Goal: Complete application form

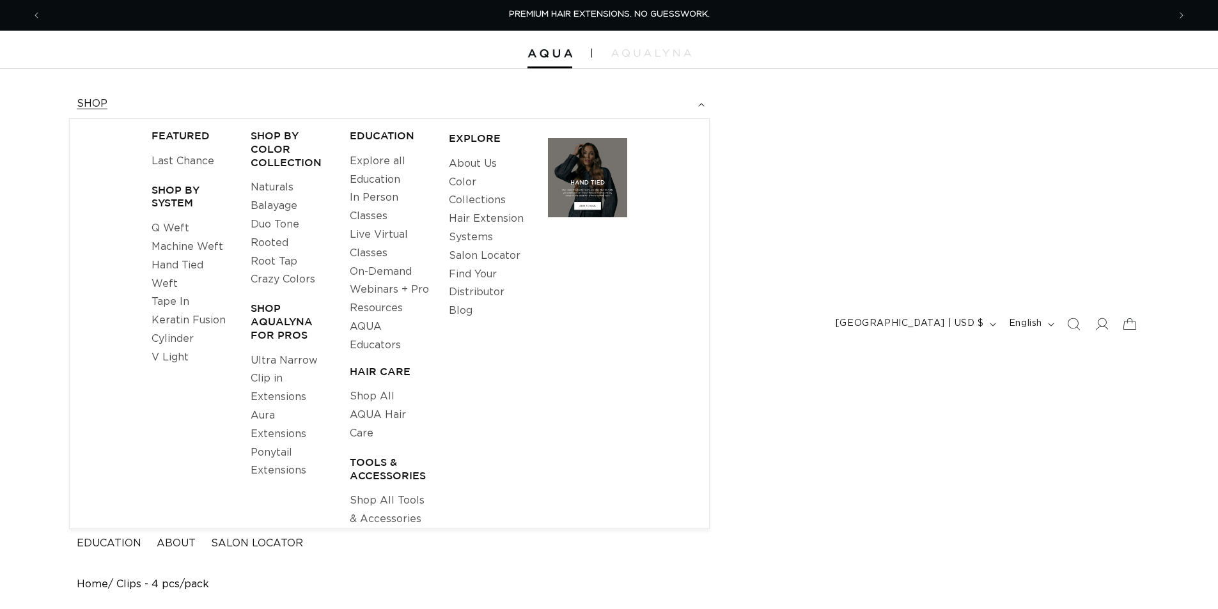
click at [194, 316] on link "Keratin Fusion" at bounding box center [188, 320] width 74 height 19
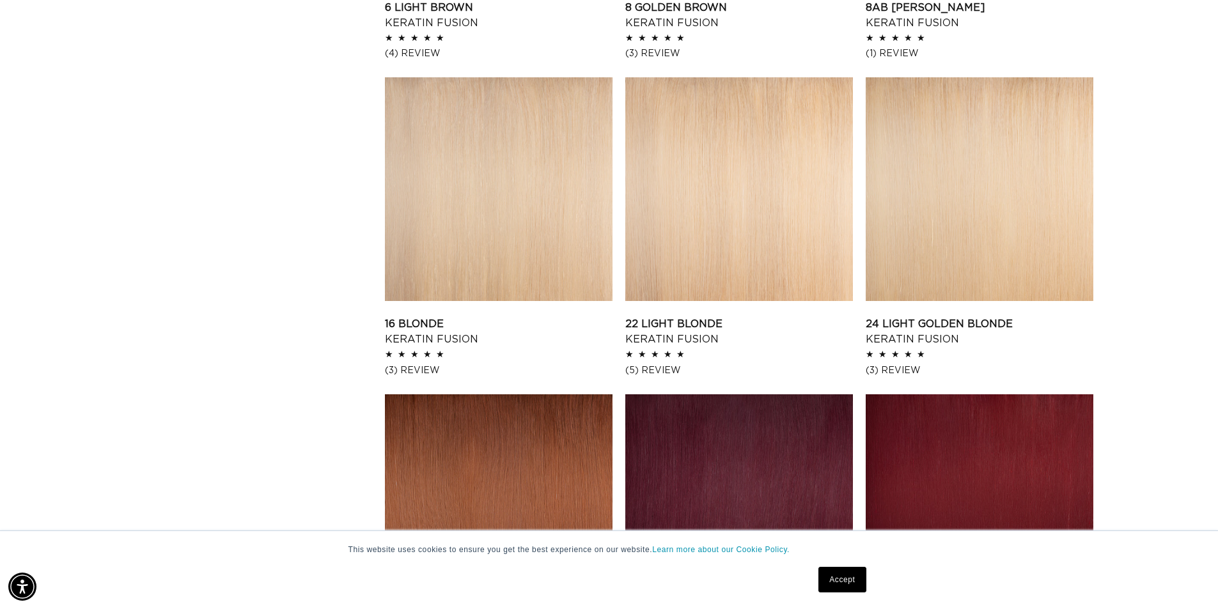
scroll to position [1278, 0]
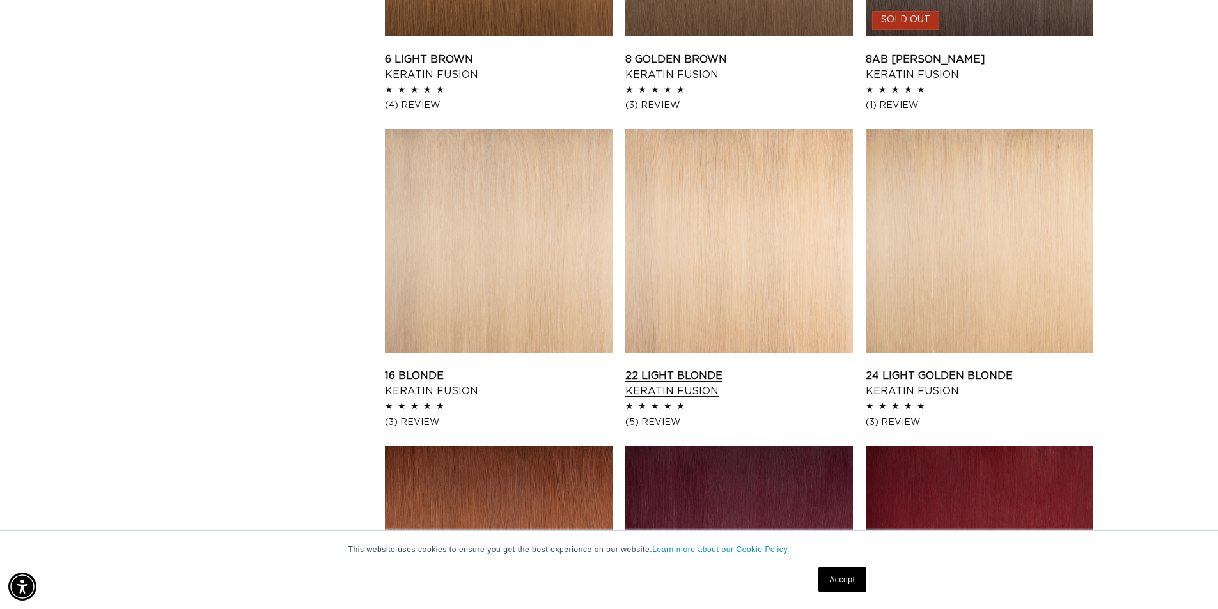
click at [712, 368] on link "22 Light Blonde Keratin Fusion" at bounding box center [739, 383] width 228 height 31
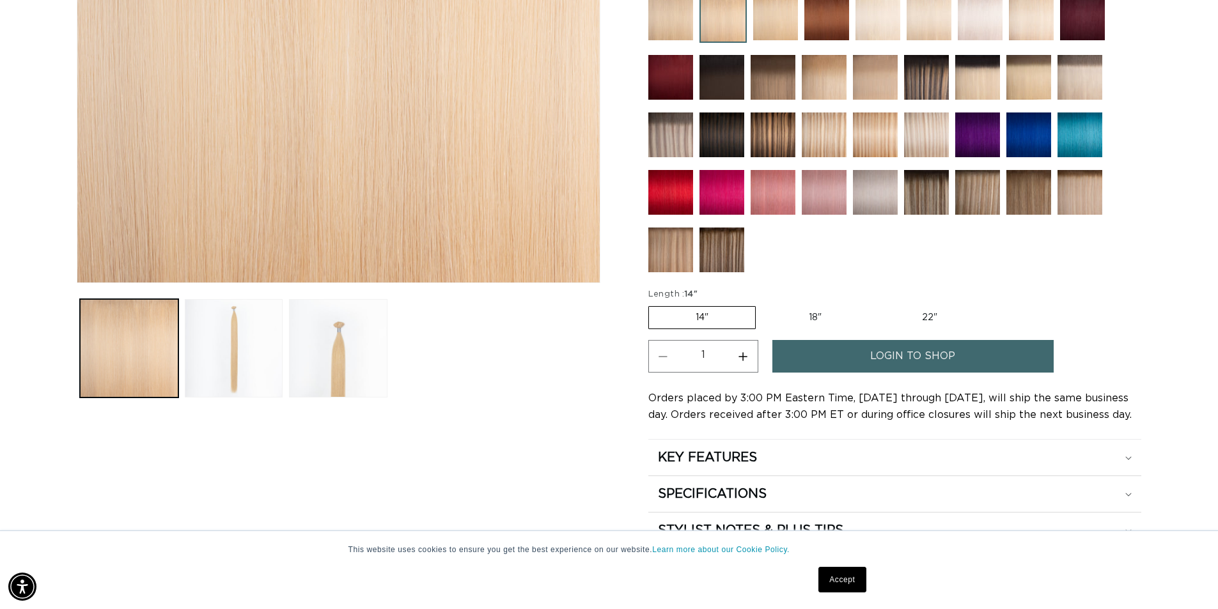
scroll to position [384, 0]
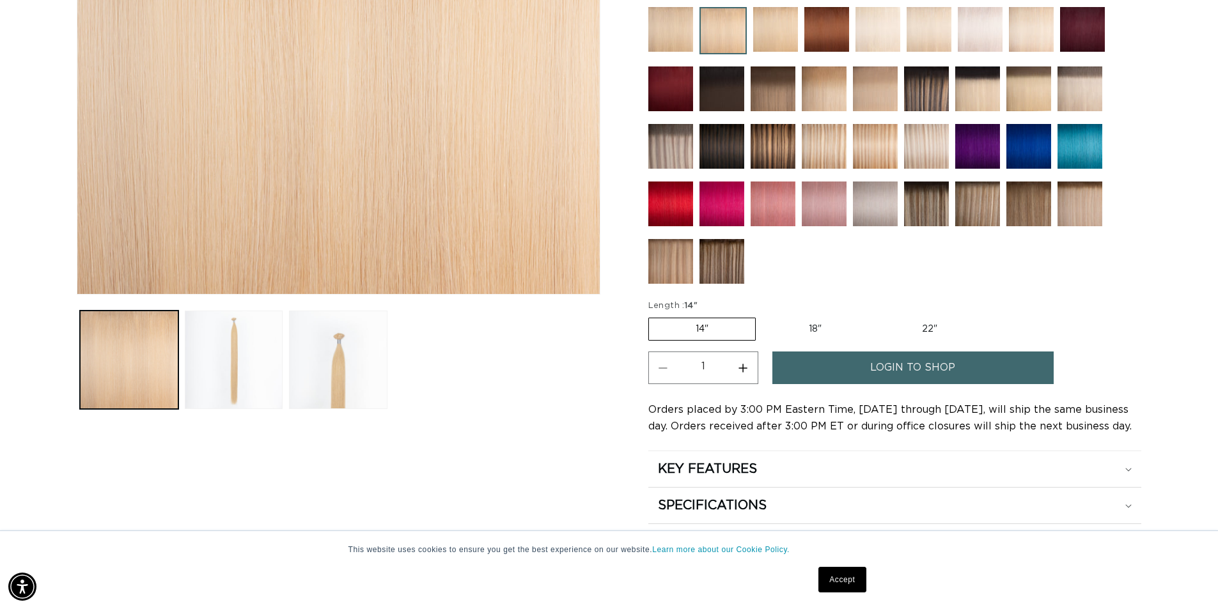
click at [830, 322] on label "18" Variant sold out or unavailable" at bounding box center [815, 329] width 106 height 22
click at [763, 316] on input "18" Variant sold out or unavailable" at bounding box center [762, 315] width 1 height 1
radio input "true"
click at [922, 322] on label "22" Variant sold out or unavailable" at bounding box center [929, 329] width 109 height 22
click at [875, 316] on input "22" Variant sold out or unavailable" at bounding box center [874, 315] width 1 height 1
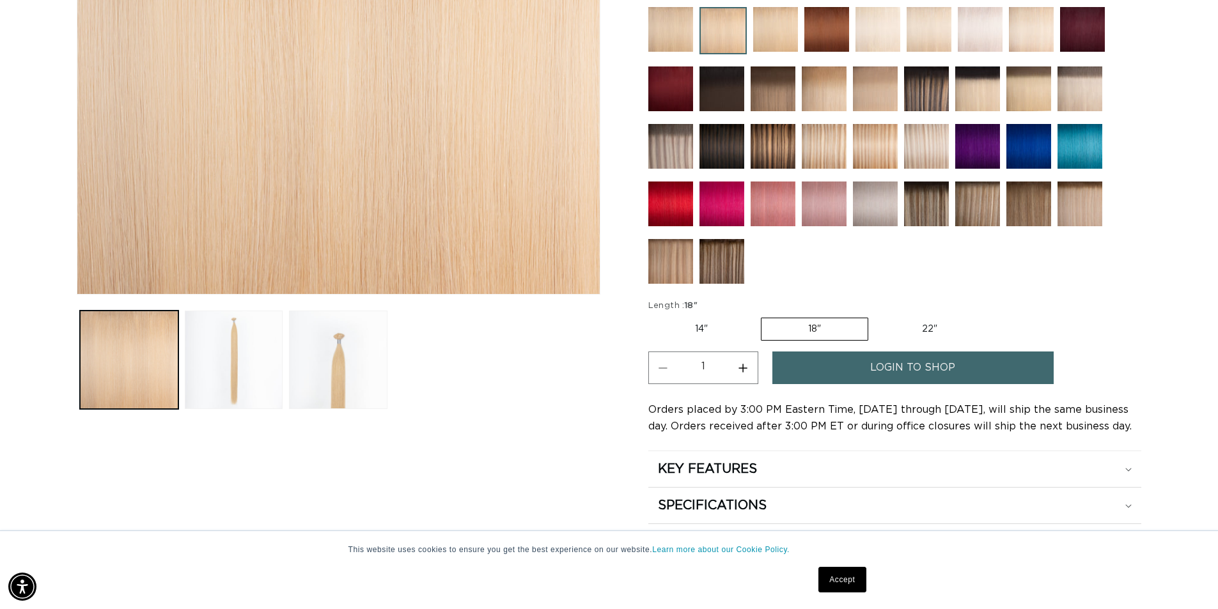
radio input "true"
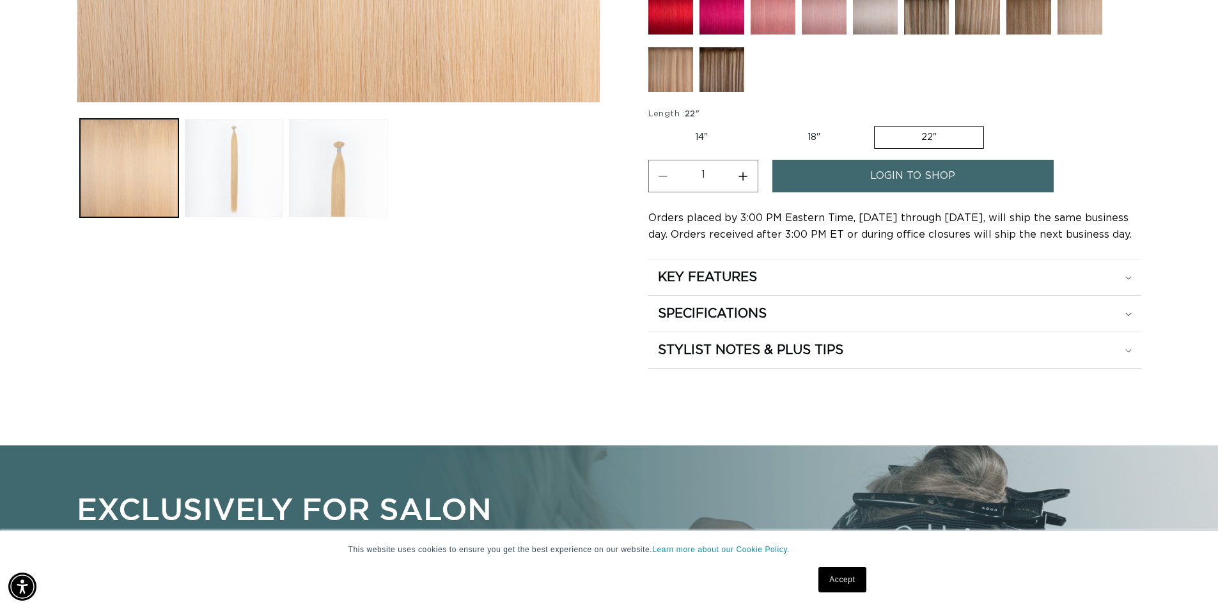
scroll to position [0, 2254]
click at [850, 183] on link "login to shop" at bounding box center [912, 176] width 281 height 33
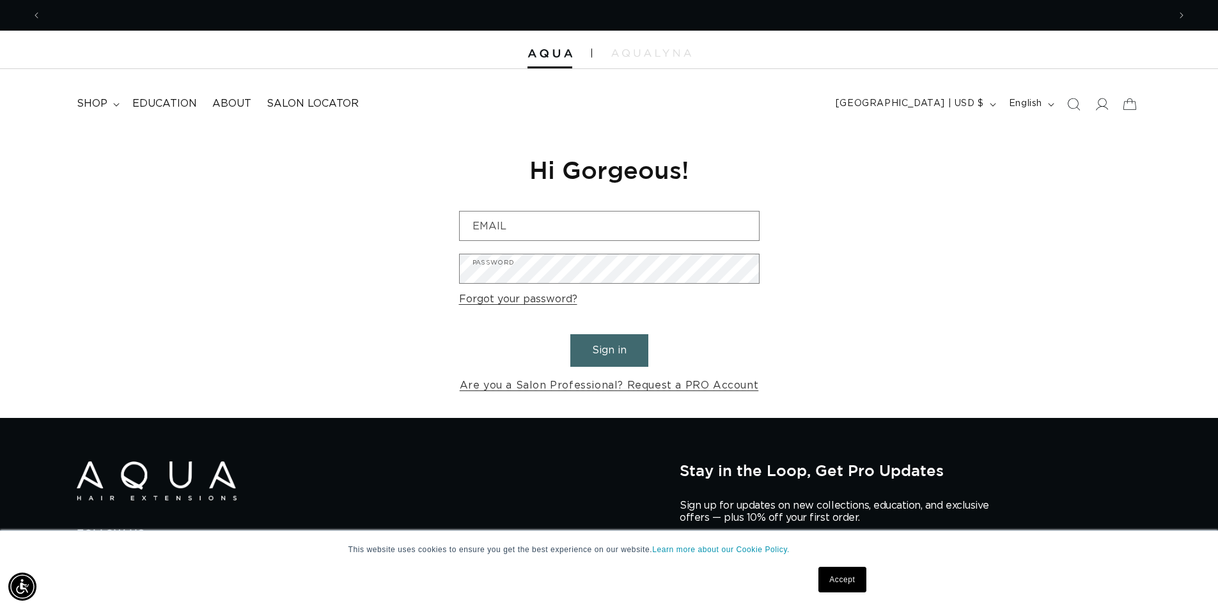
scroll to position [0, 1127]
click at [723, 388] on link "Are you a Salon Professional? Request a PRO Account" at bounding box center [609, 385] width 299 height 19
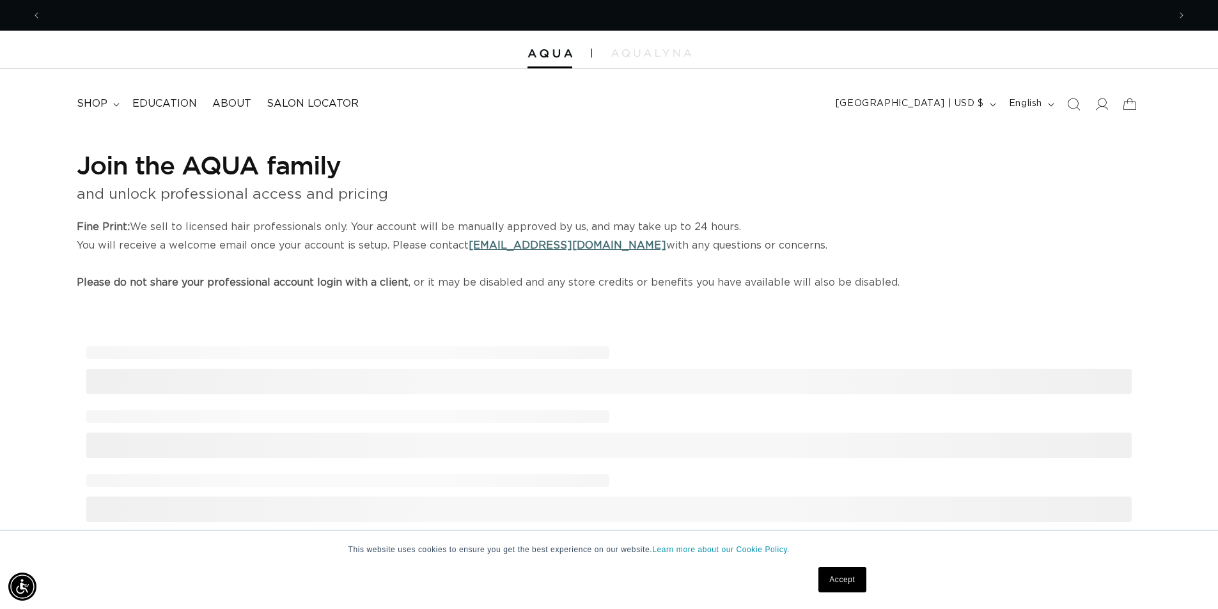
scroll to position [0, 1127]
select select "US"
select select "[GEOGRAPHIC_DATA]"
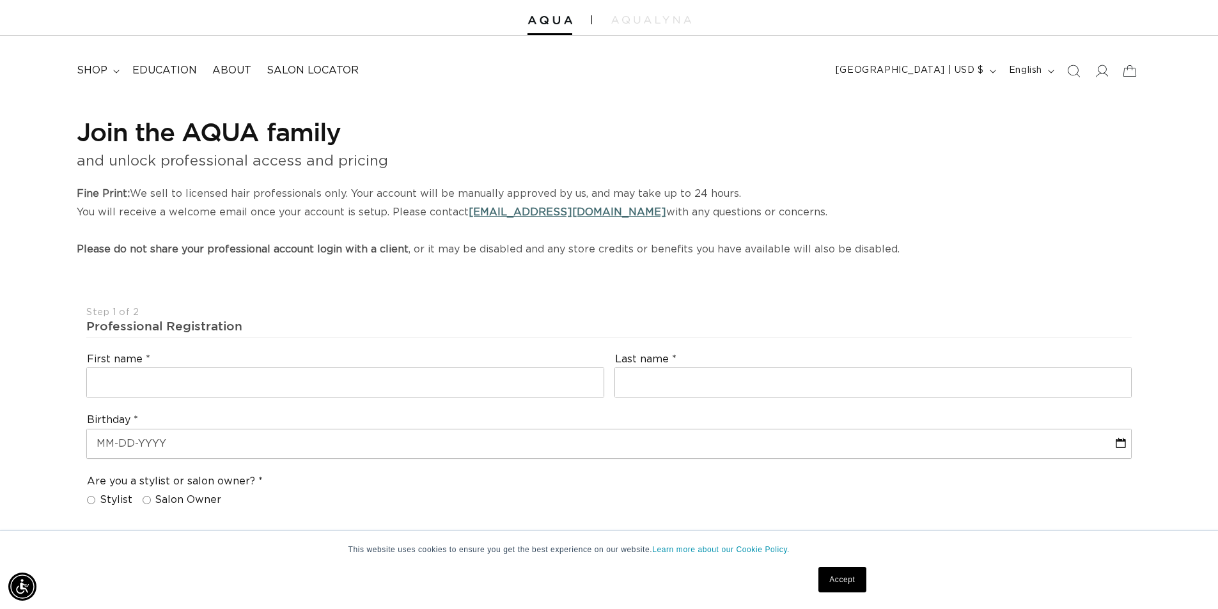
scroll to position [64, 0]
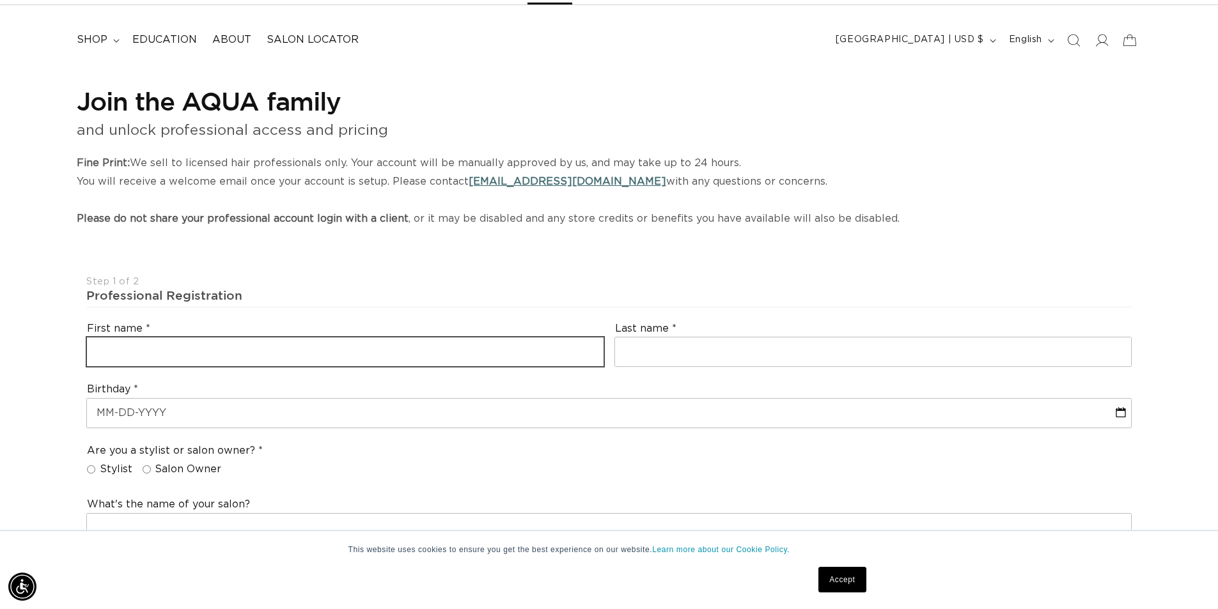
click at [249, 353] on input "text" at bounding box center [345, 352] width 516 height 29
type input "Zhenguo"
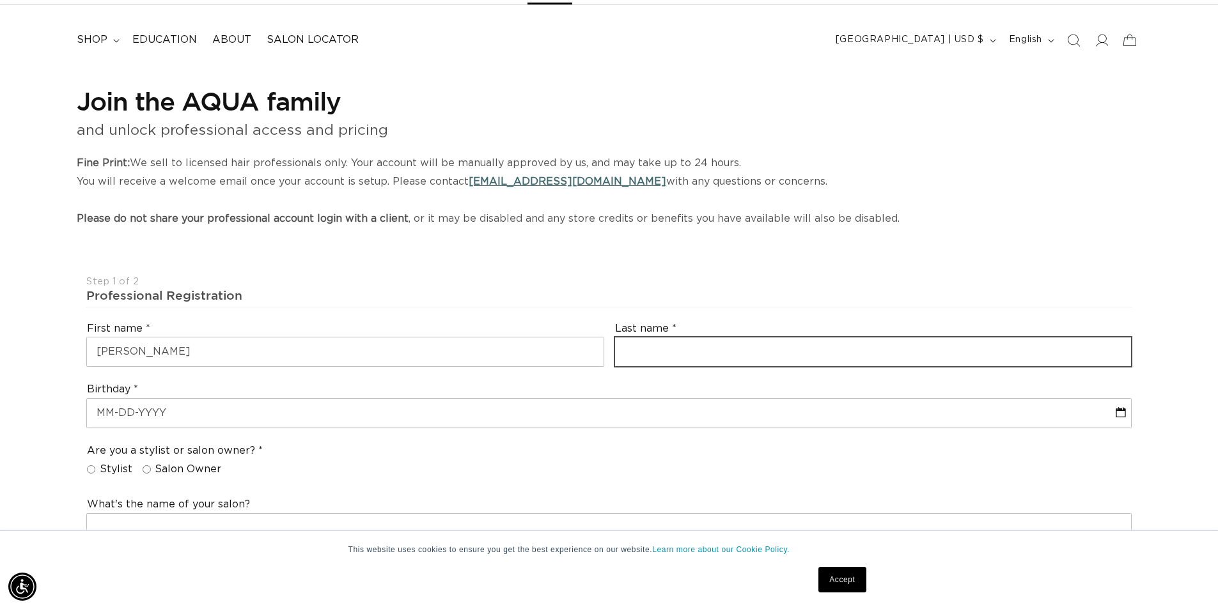
click at [740, 356] on input "text" at bounding box center [873, 352] width 516 height 29
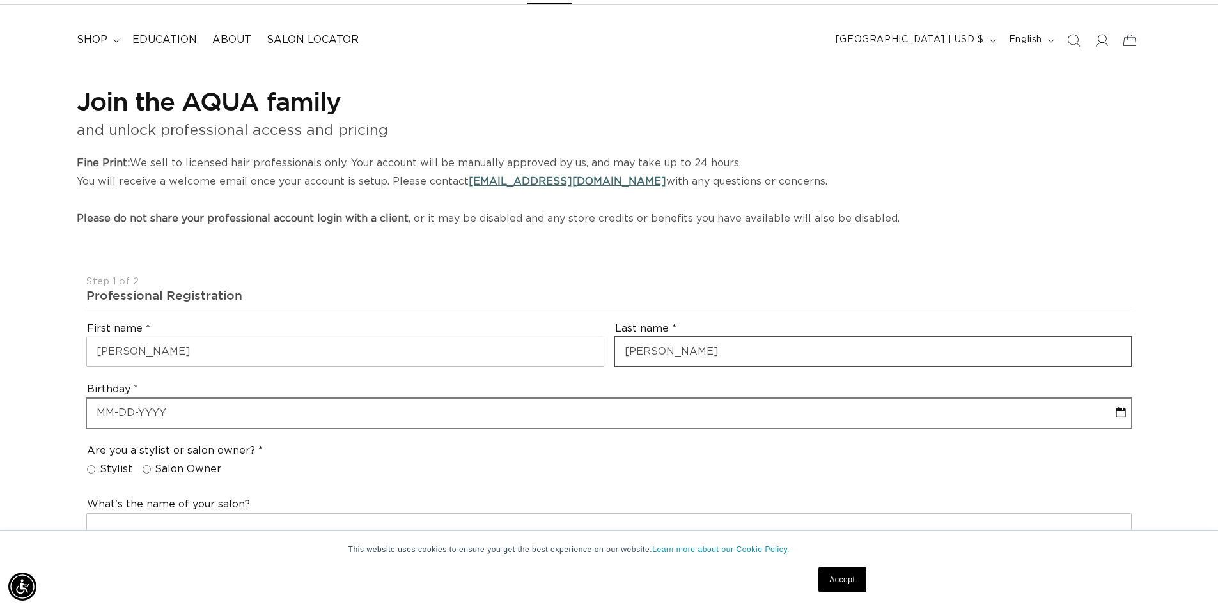
type input "Zhang"
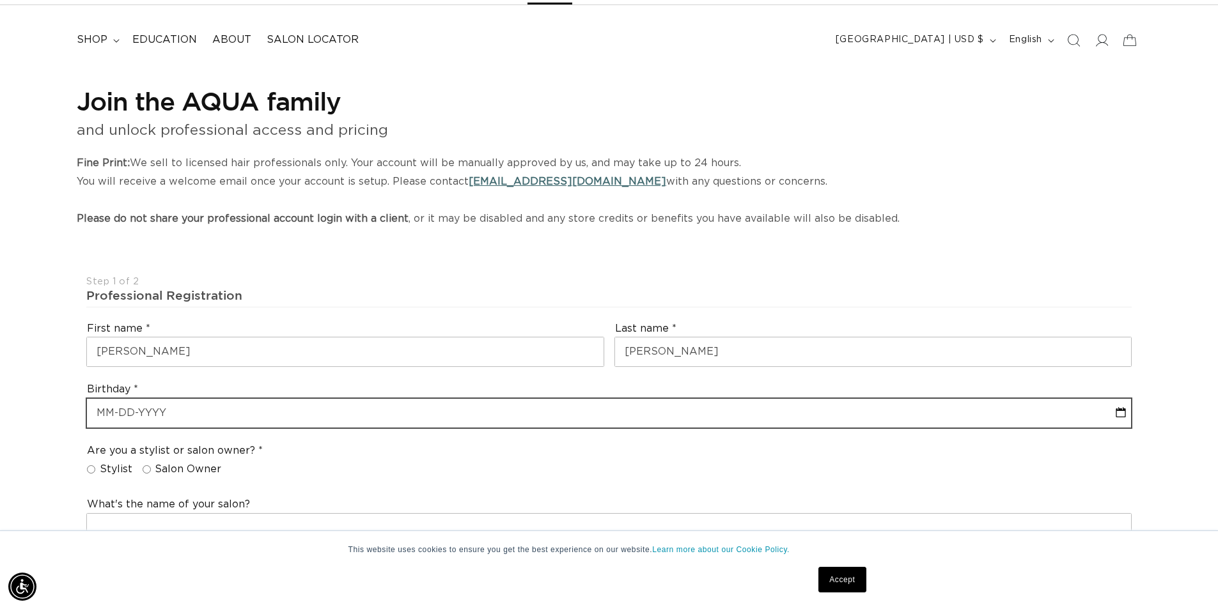
select select "8"
select select "2025"
drag, startPoint x: 143, startPoint y: 419, endPoint x: 81, endPoint y: 417, distance: 62.0
click at [81, 417] on div "Birthday January February March April May June July August September October No…" at bounding box center [608, 405] width 1055 height 56
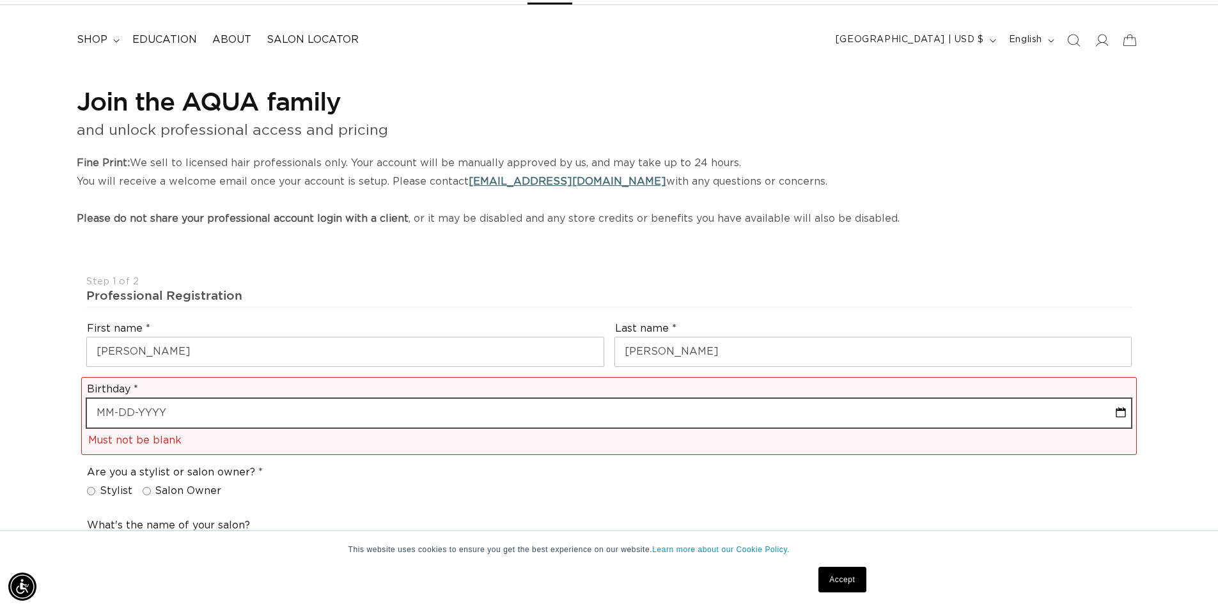
click at [143, 416] on input "text" at bounding box center [609, 413] width 1044 height 29
select select "8"
select select "2025"
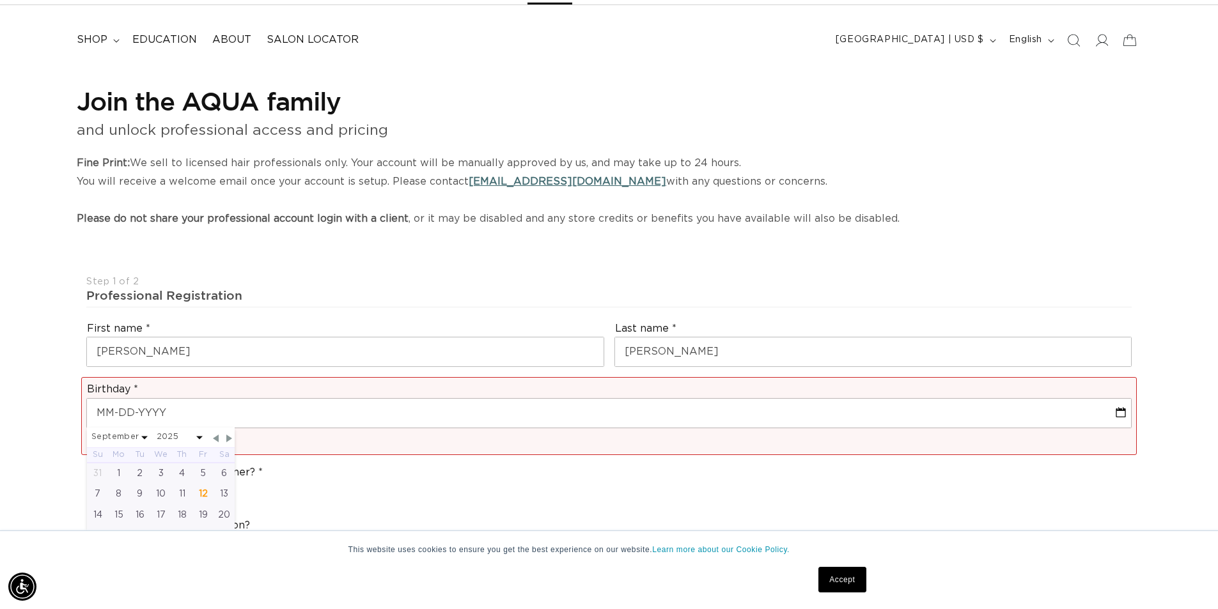
click at [141, 437] on span at bounding box center [144, 437] width 6 height 3
click at [144, 438] on span at bounding box center [144, 437] width 6 height 3
click at [196, 437] on span at bounding box center [199, 437] width 6 height 3
click at [192, 438] on select "2045 2044 2043 2042 2041 2040 2039 2038 2037 2036 2035 2034 2033 2032 2031 2030…" at bounding box center [180, 438] width 46 height 16
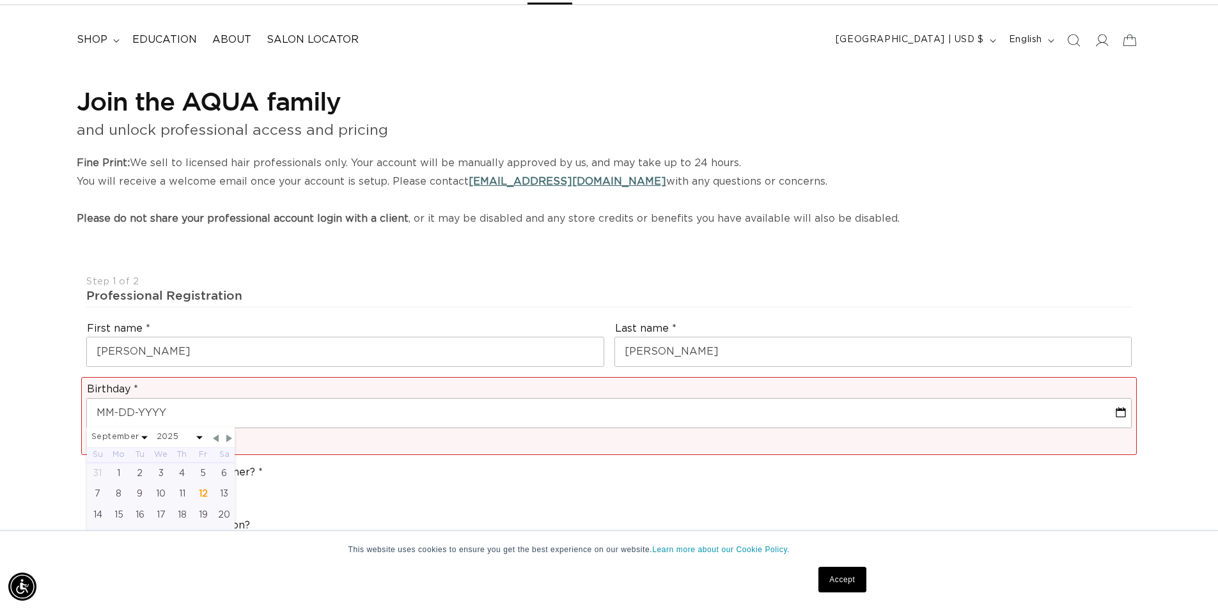
select select "8"
select select "1997"
click at [130, 438] on select "January February March April May June July August September October November De…" at bounding box center [119, 438] width 56 height 16
select select "1997"
click at [162, 472] on div "1" at bounding box center [160, 473] width 21 height 21
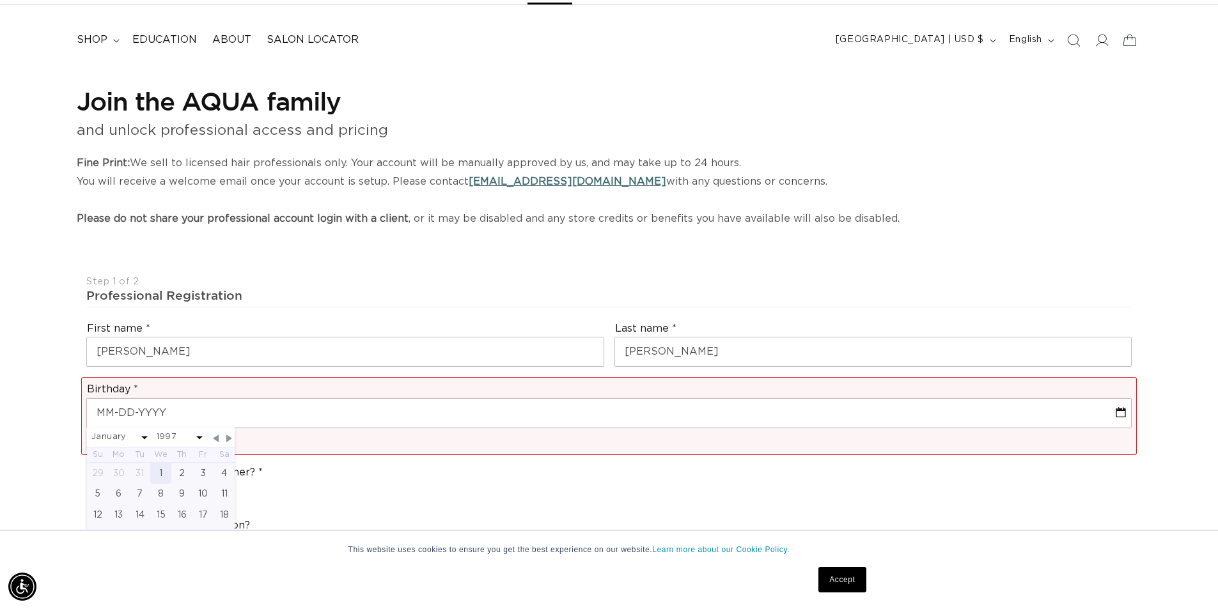
type input "01-01-1997"
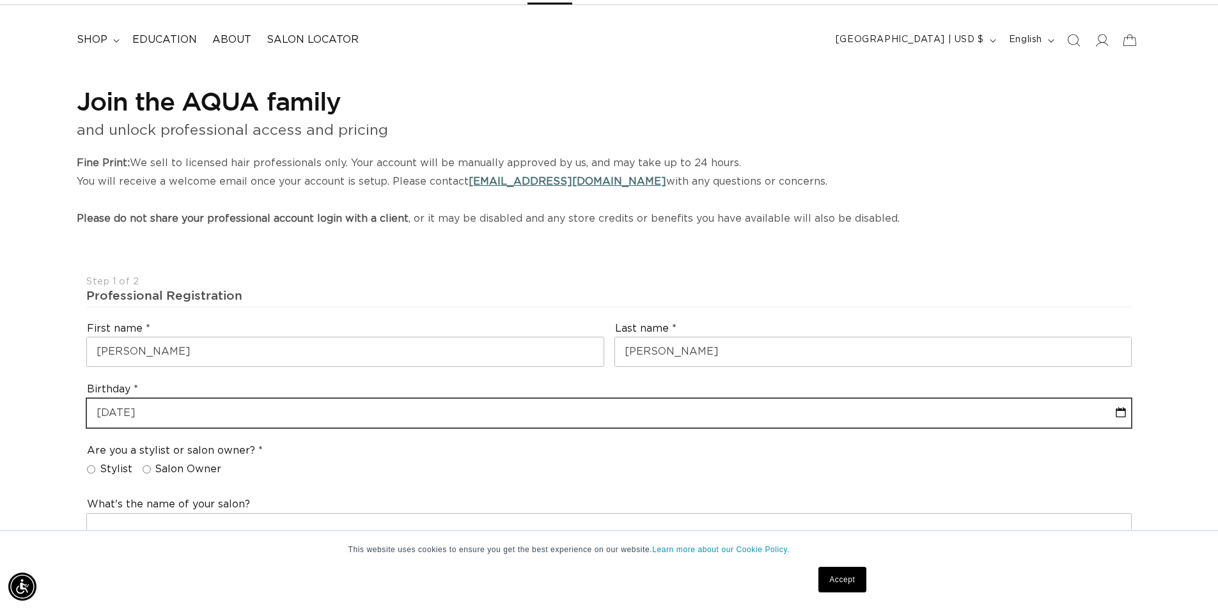
click at [132, 414] on input "01-01-1997" at bounding box center [609, 413] width 1044 height 29
select select "1997"
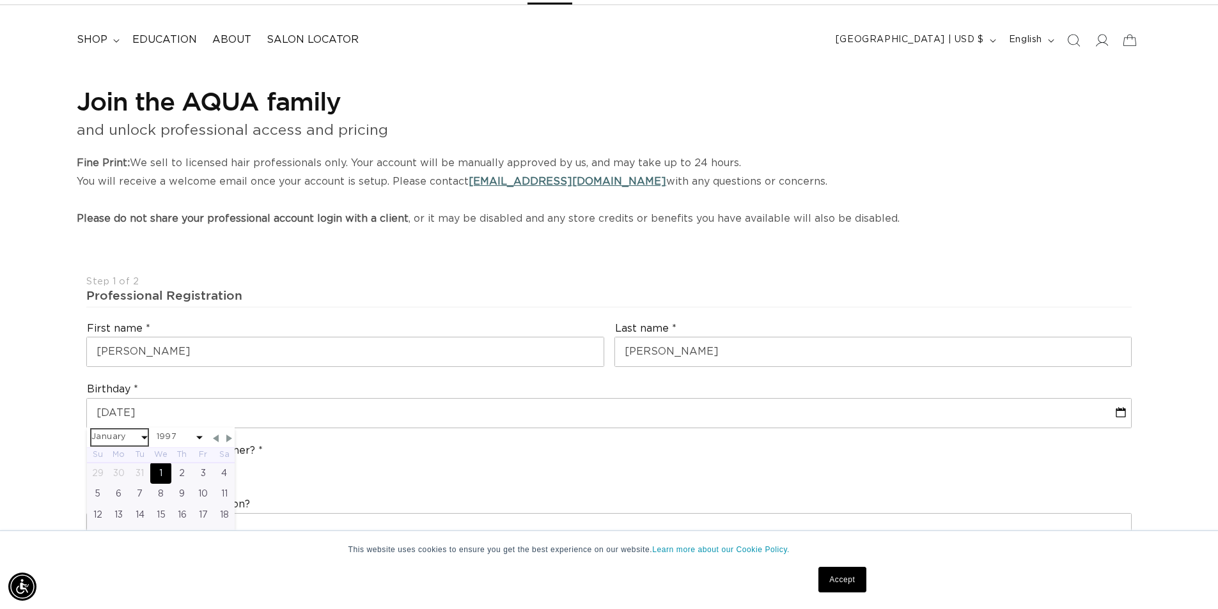
click at [126, 436] on select "January February March April May June July August September October November De…" at bounding box center [119, 438] width 56 height 16
select select "2"
select select "1997"
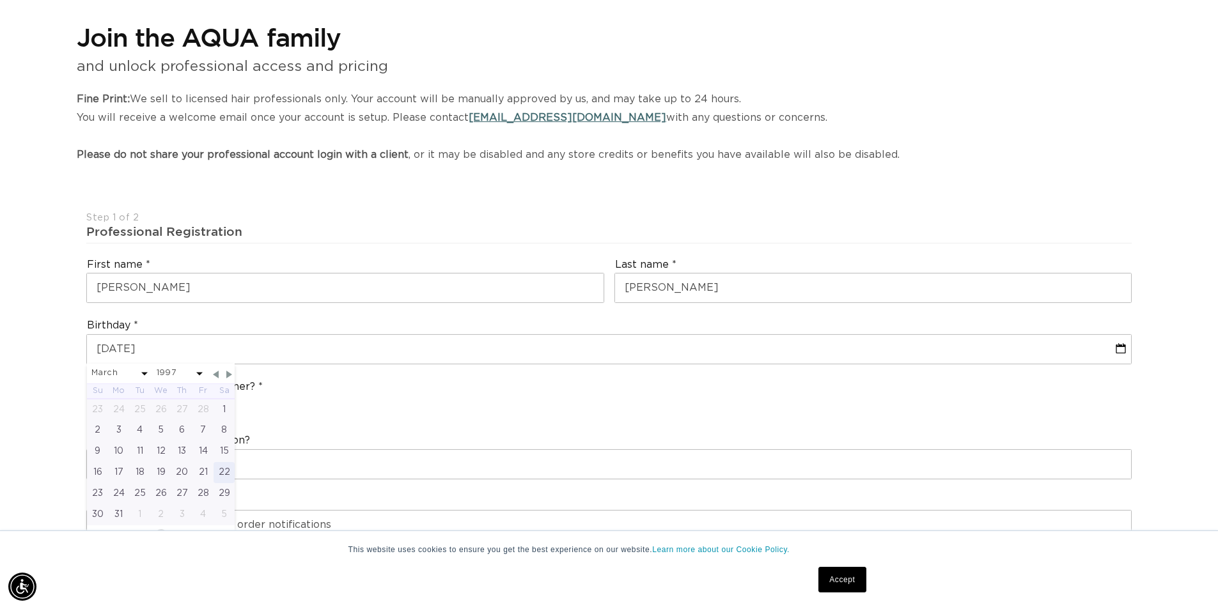
click at [223, 472] on div "22" at bounding box center [223, 472] width 21 height 21
type input "03-22-1997"
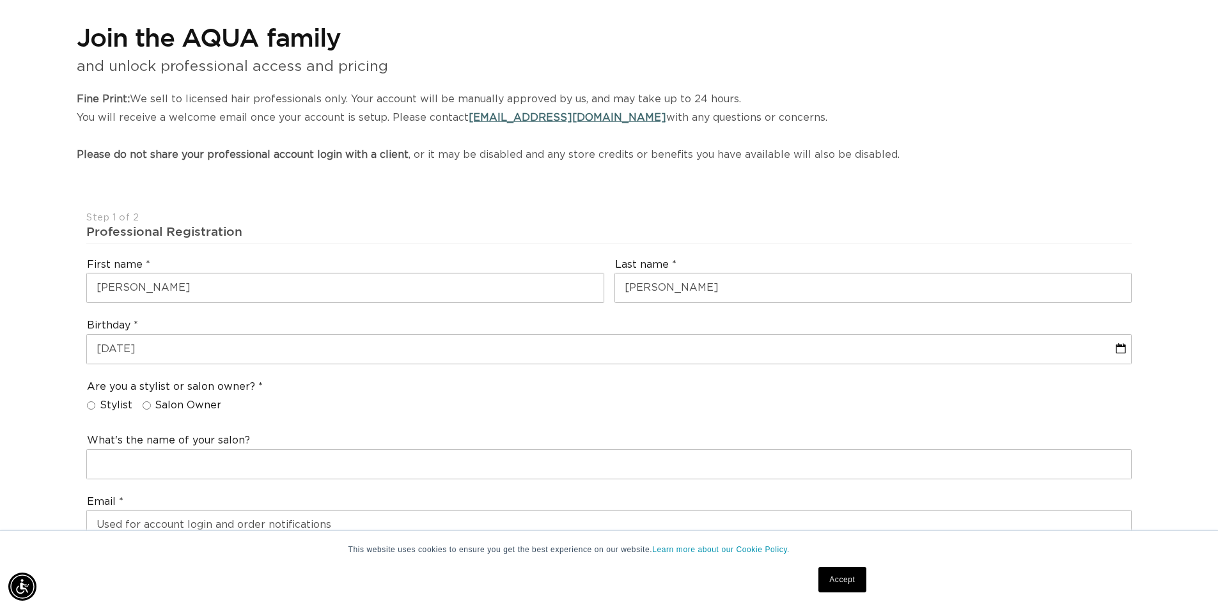
click at [355, 417] on div "Are you a stylist or salon owner? Stylist Salon Owner" at bounding box center [608, 399] width 1055 height 49
click at [89, 405] on input "Stylist" at bounding box center [91, 405] width 8 height 8
radio input "true"
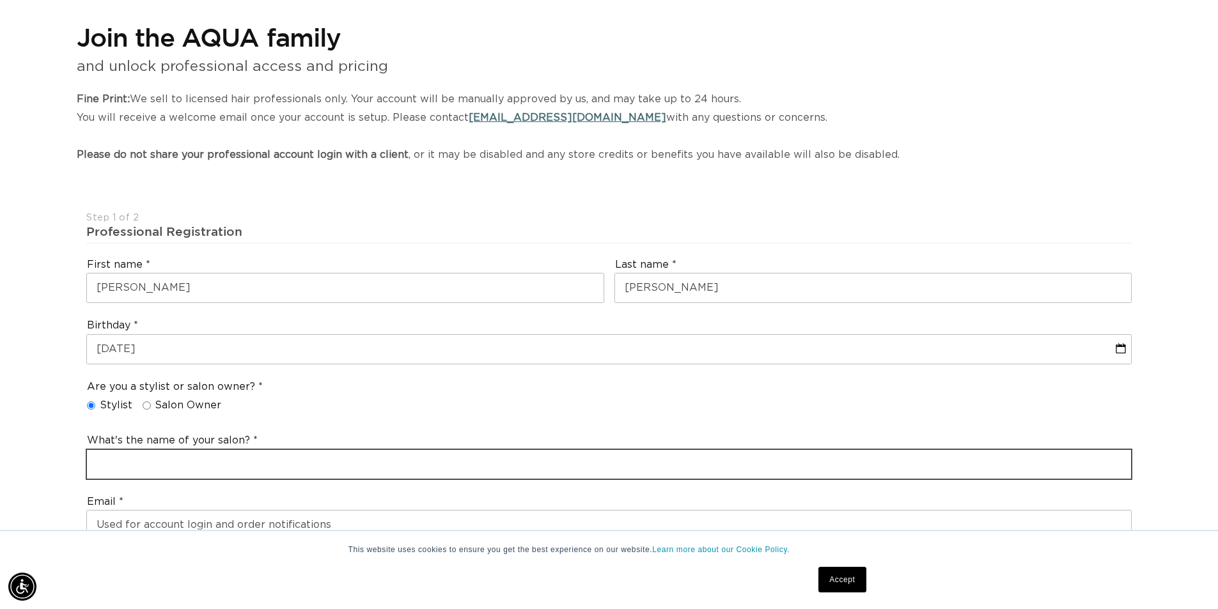
click at [162, 460] on input "text" at bounding box center [609, 464] width 1044 height 29
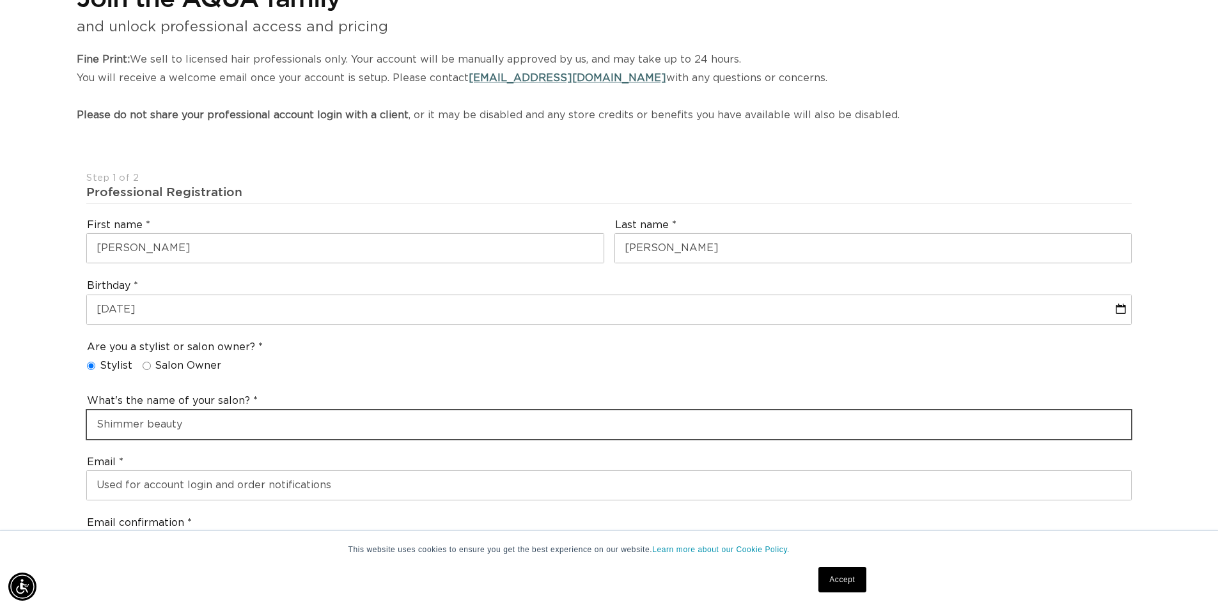
scroll to position [256, 0]
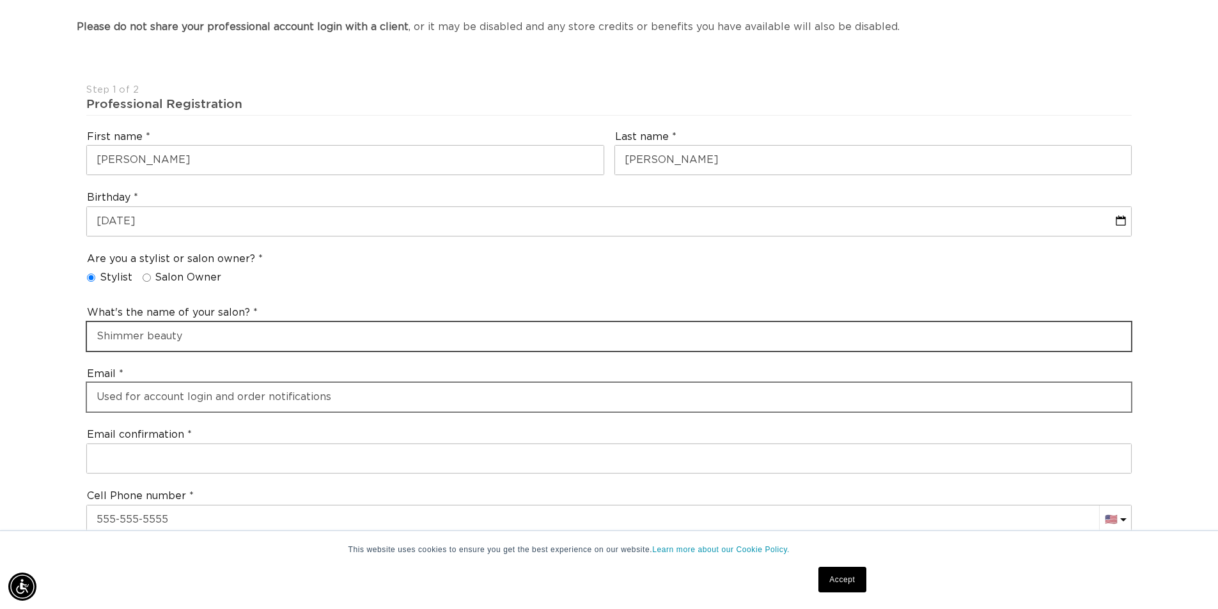
type input "Shimmer beauty"
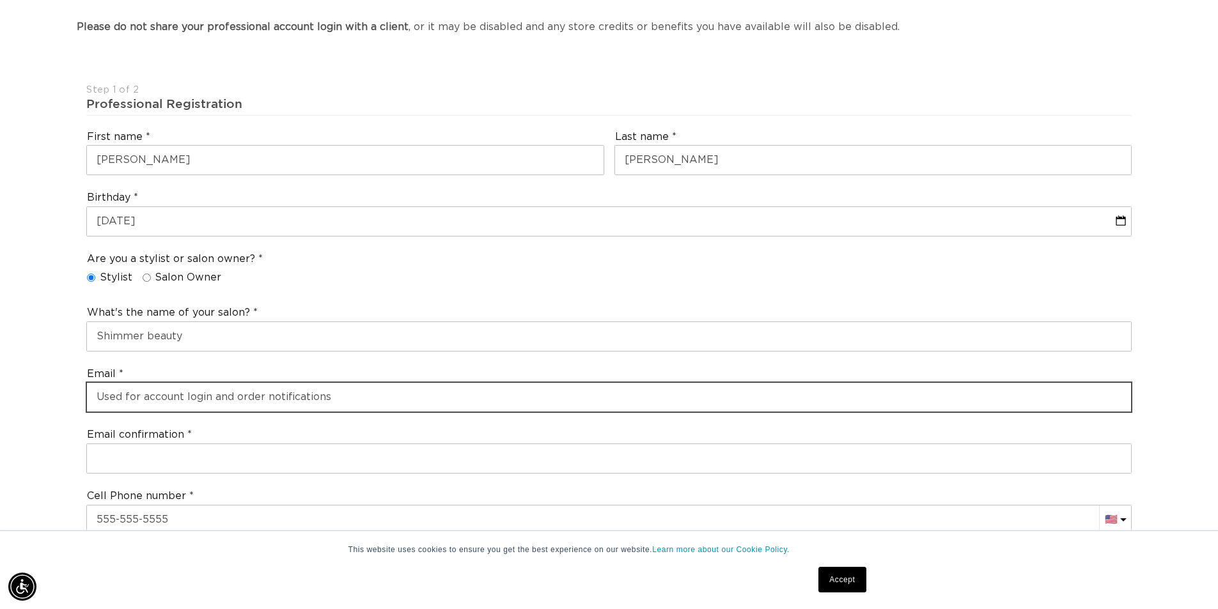
click at [199, 392] on input "email" at bounding box center [609, 397] width 1044 height 29
type input "z"
type input "shimmer.tk@outlook.com"
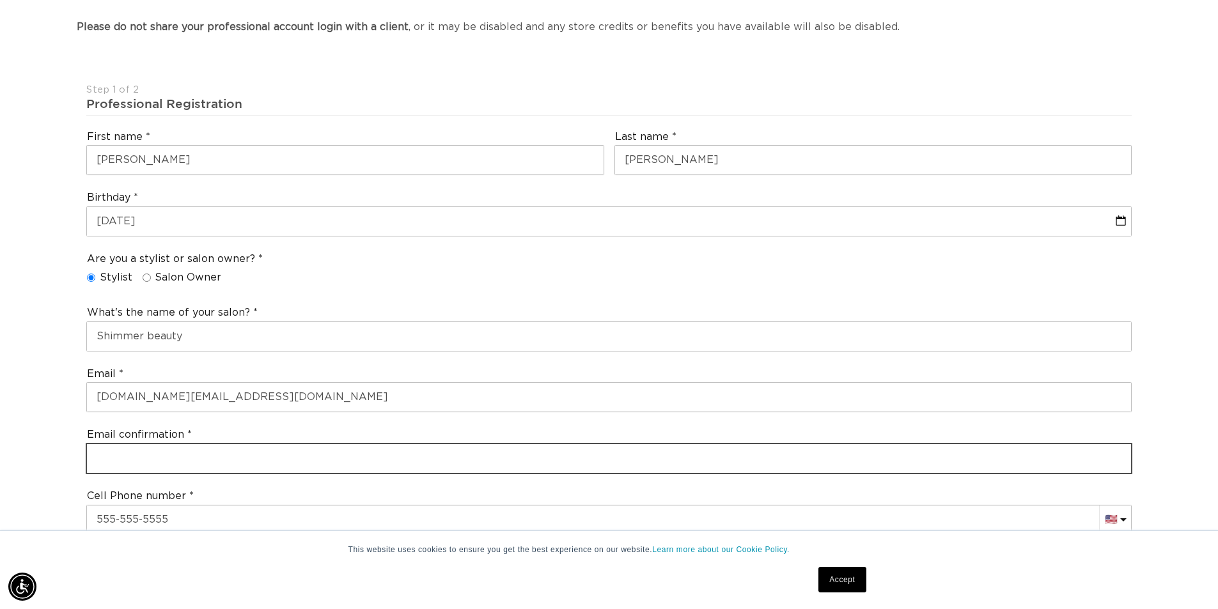
click at [224, 458] on input "email" at bounding box center [609, 458] width 1044 height 29
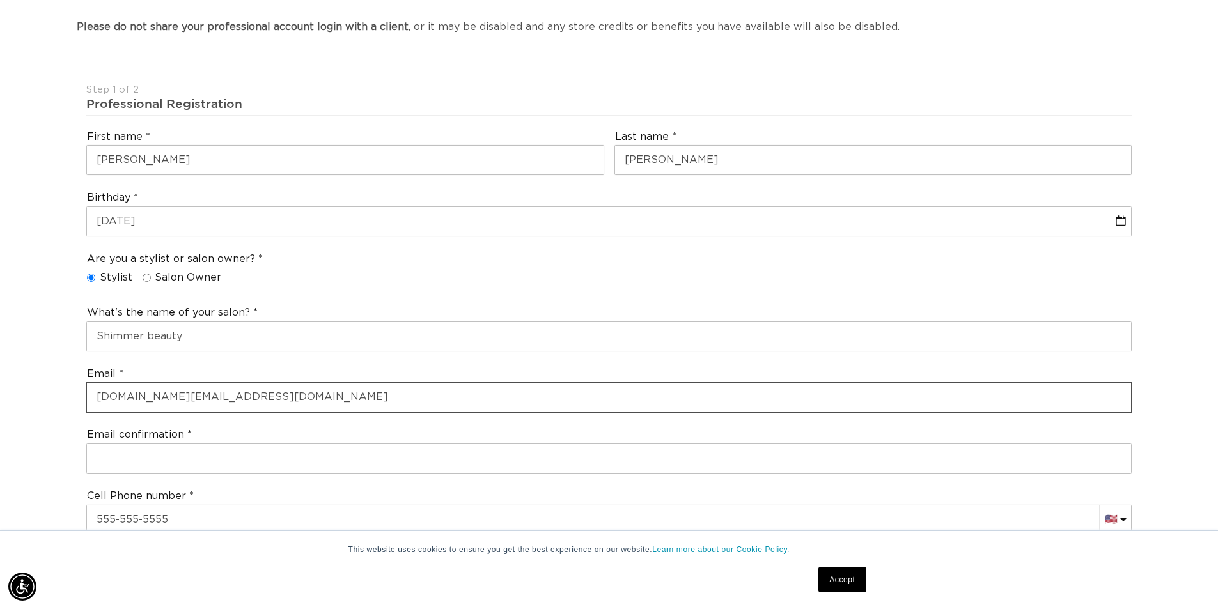
click at [244, 392] on input "shimmer.tk@outlook.com" at bounding box center [609, 397] width 1044 height 29
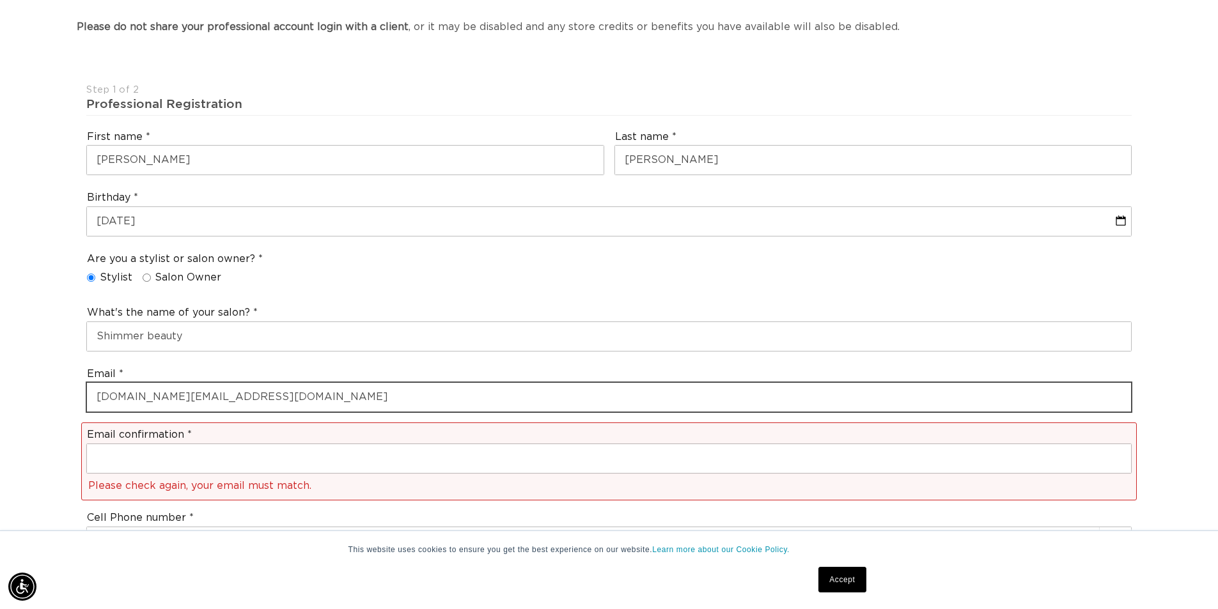
drag, startPoint x: 243, startPoint y: 401, endPoint x: 75, endPoint y: 395, distance: 167.6
click at [74, 394] on div "Join the AQUA family and unlock professional access and pricing Fine Print: We …" at bounding box center [609, 608] width 1218 height 1466
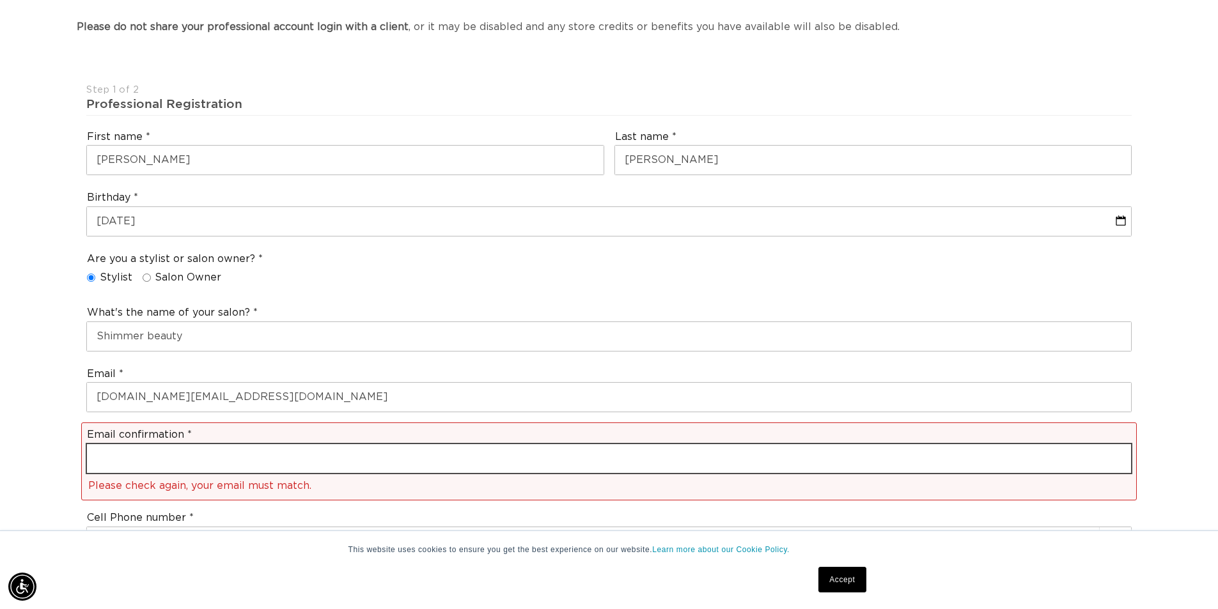
click at [148, 452] on input "email" at bounding box center [609, 458] width 1044 height 29
paste input "shimmer.tk@outlook.com"
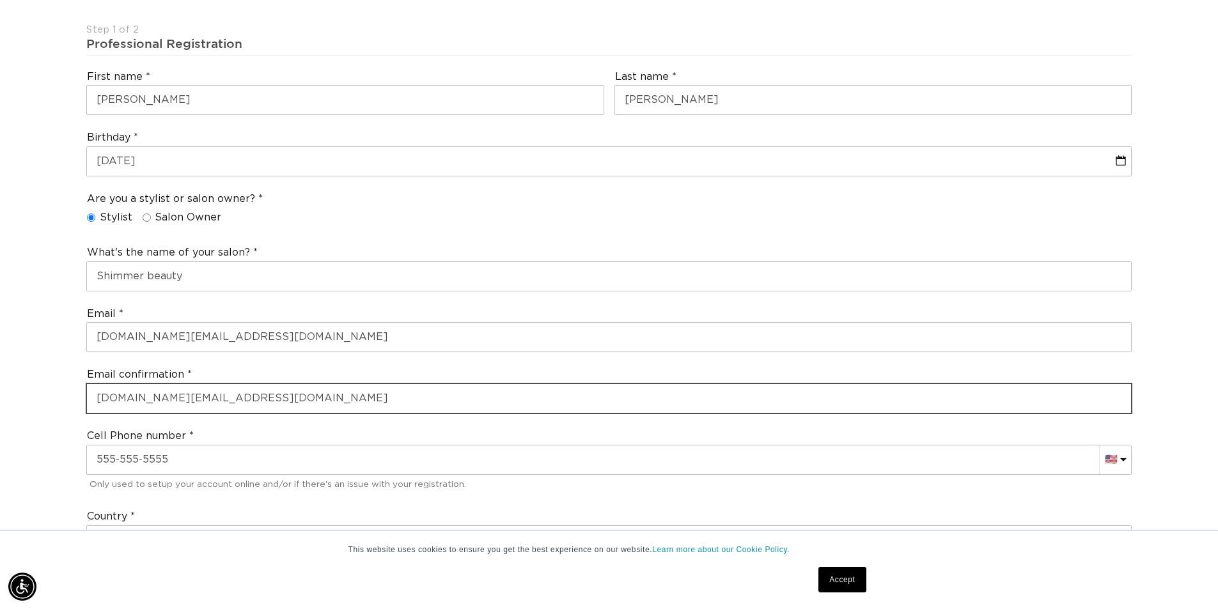
scroll to position [384, 0]
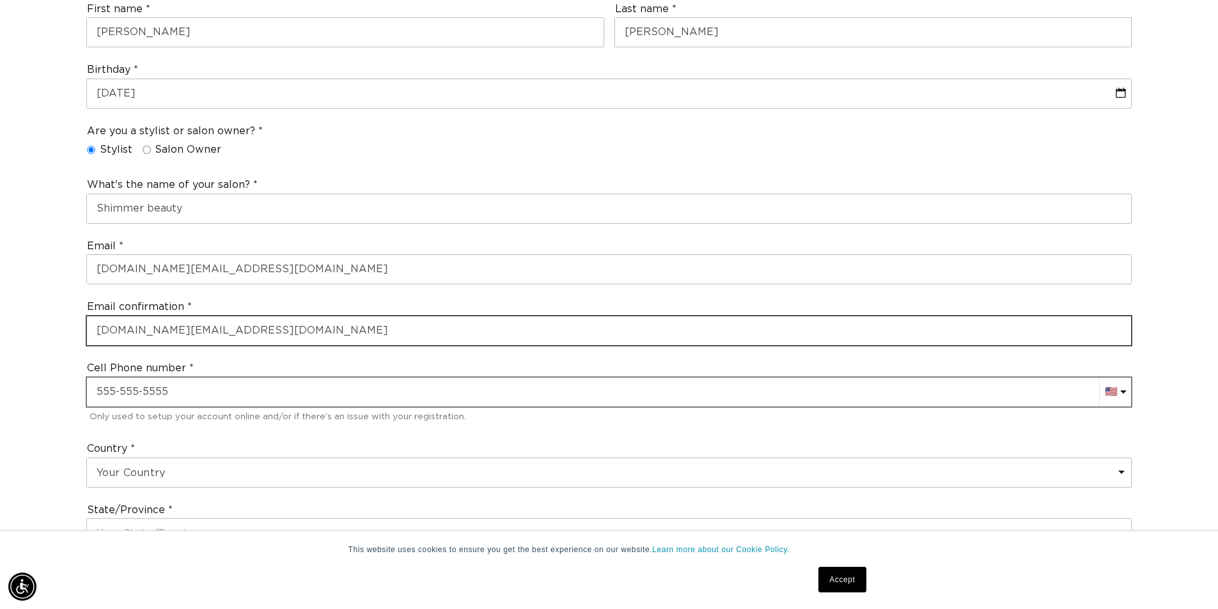
type input "shimmer.tk@outlook.com"
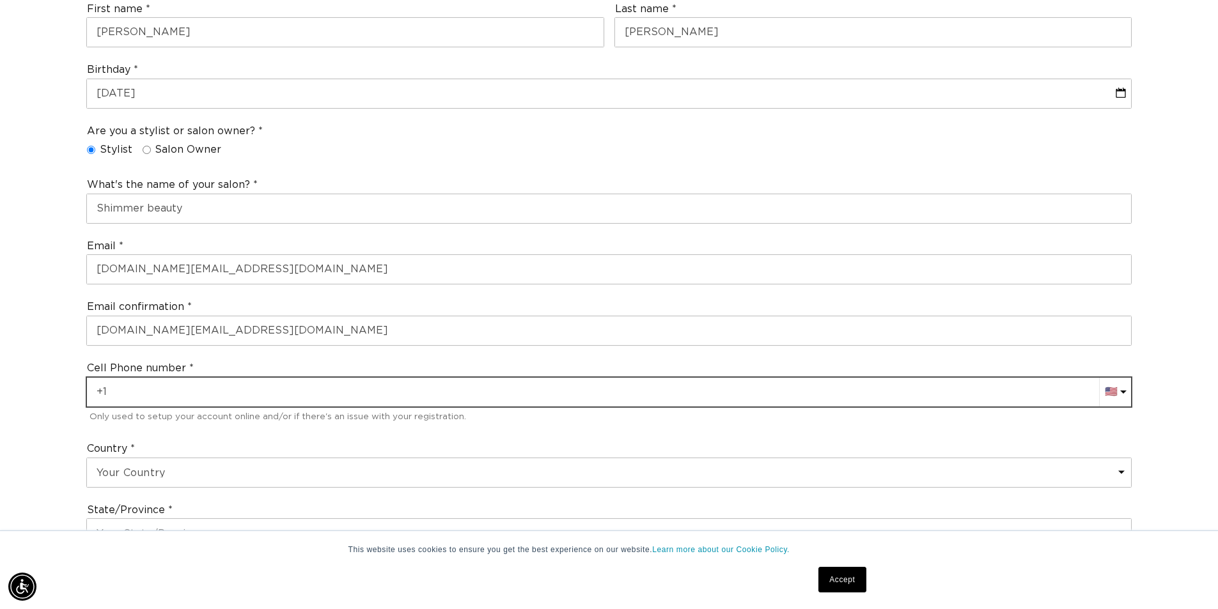
click at [135, 393] on input "+1" at bounding box center [609, 392] width 1044 height 29
type input "+861"
select select "CN"
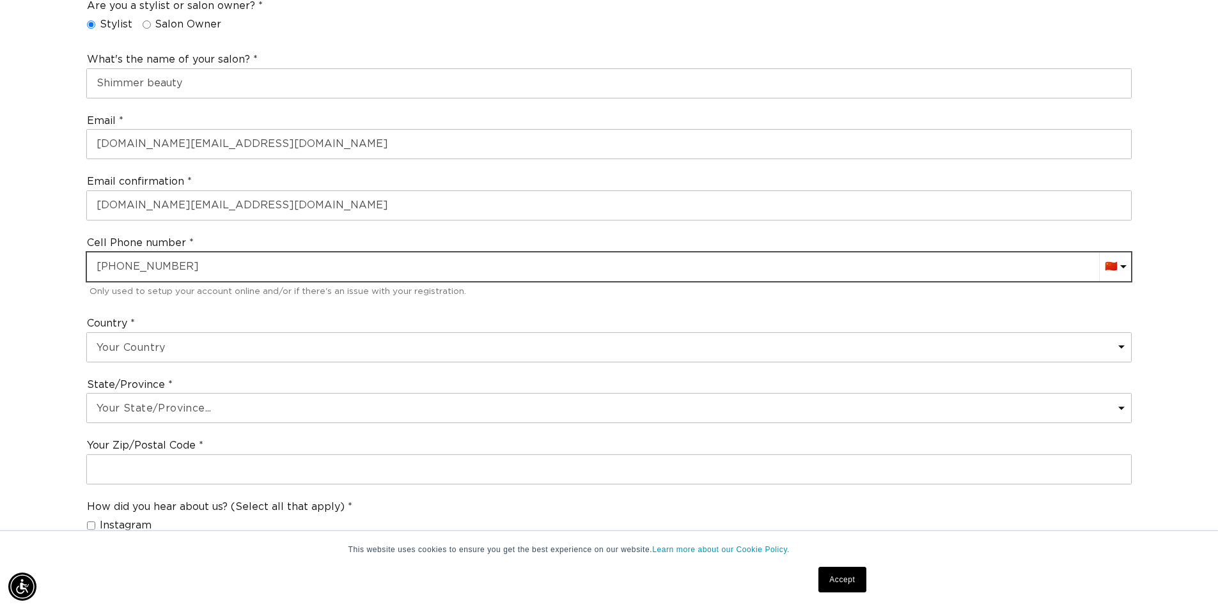
scroll to position [575, 0]
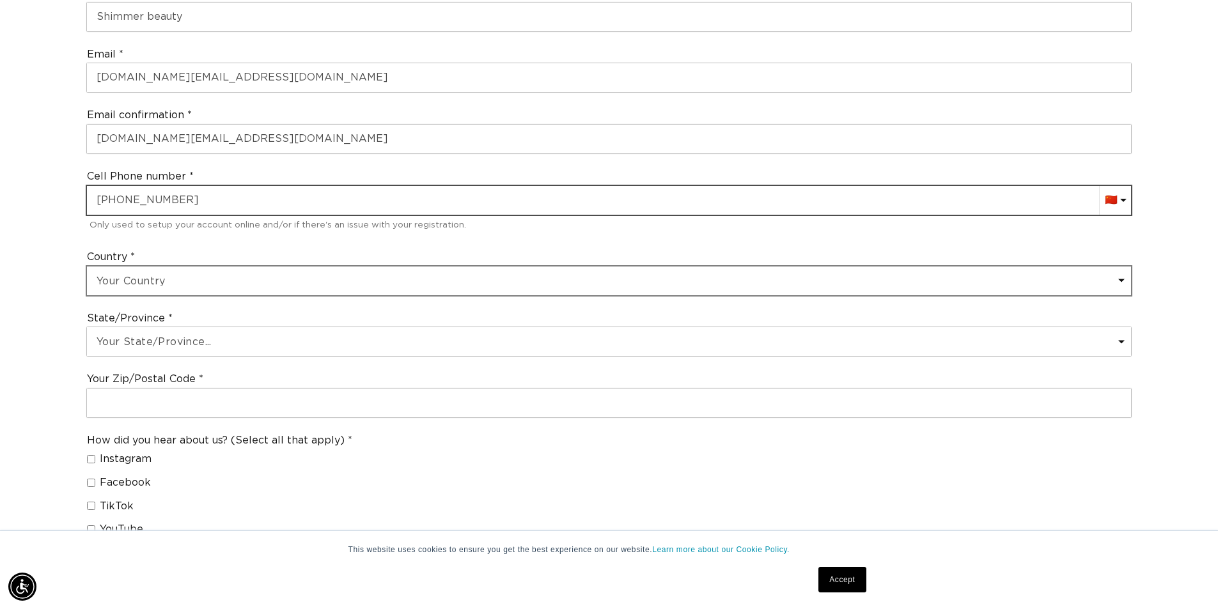
type input "+86 195 3824 3226"
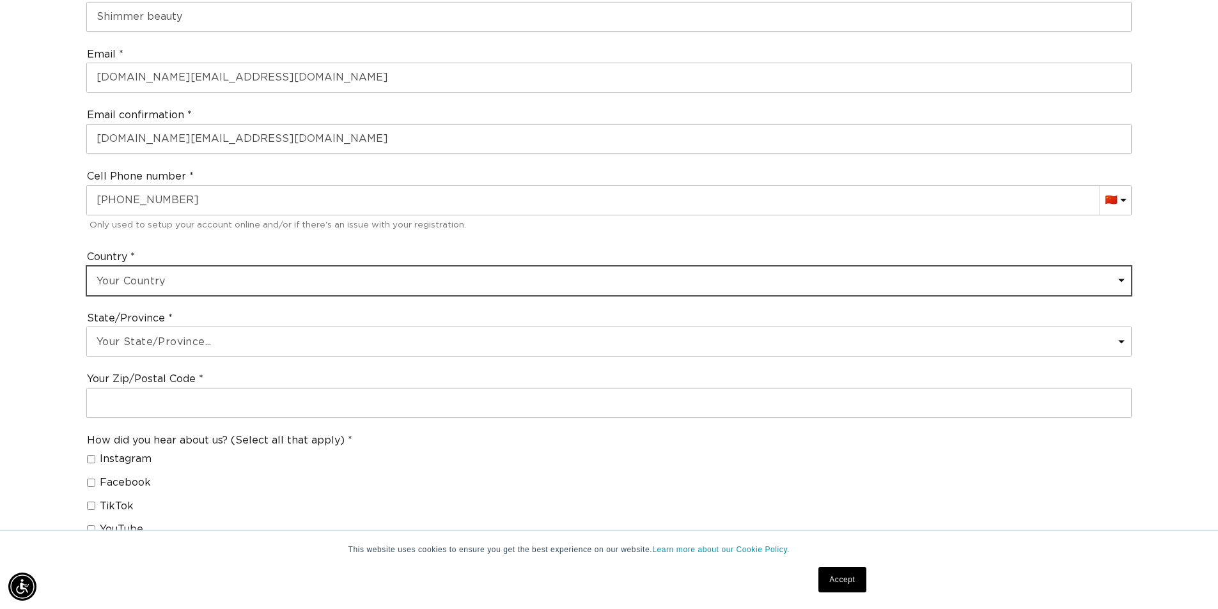
click at [184, 281] on select "Your Country United States Canada Afghanistan Åland Islands Albania Algeria And…" at bounding box center [609, 281] width 1044 height 29
select select "[GEOGRAPHIC_DATA]"
click at [87, 267] on select "Your Country United States Canada Afghanistan Åland Islands Albania Algeria And…" at bounding box center [609, 281] width 1044 height 29
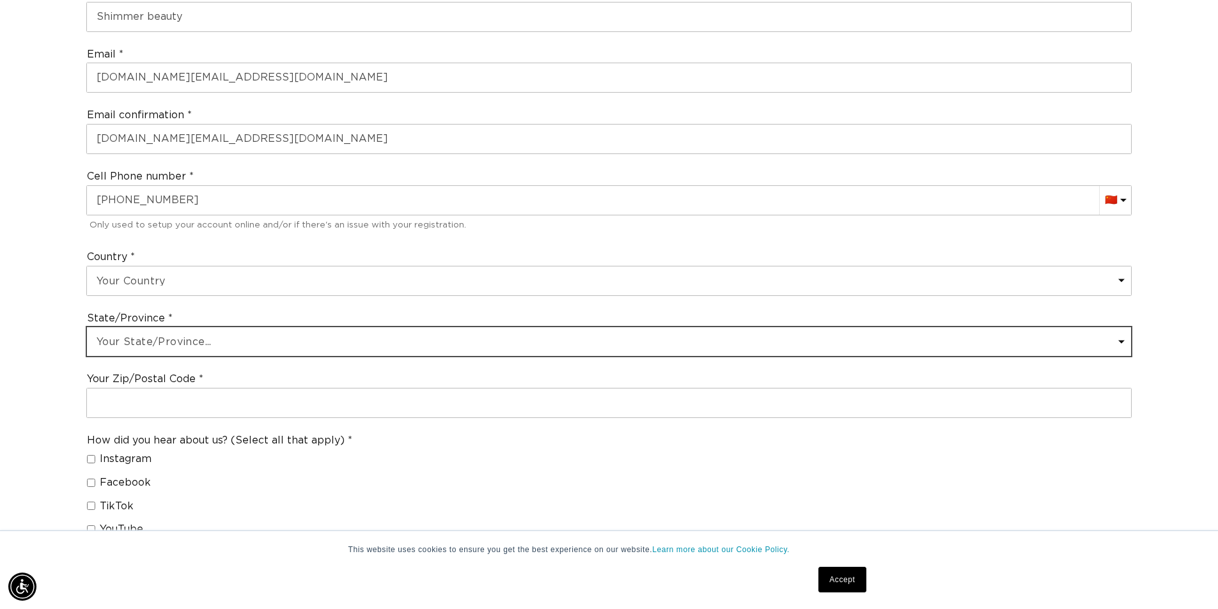
click at [217, 338] on select "Your State/Province... Anhui Beijing Chongqing Fujian Gansu Guangdong Guangxi G…" at bounding box center [609, 341] width 1044 height 29
select select "Shandong"
click at [87, 327] on select "Your State/Province... Anhui Beijing Chongqing Fujian Gansu Guangdong Guangxi G…" at bounding box center [609, 341] width 1044 height 29
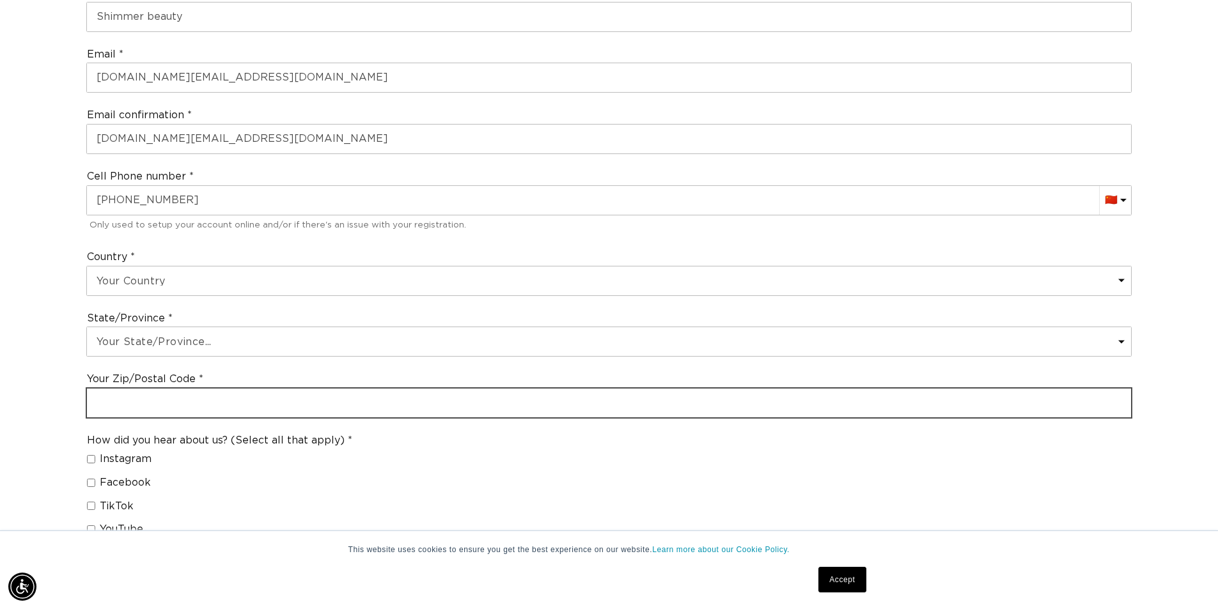
click at [183, 398] on input "text" at bounding box center [609, 403] width 1044 height 29
type input "246000"
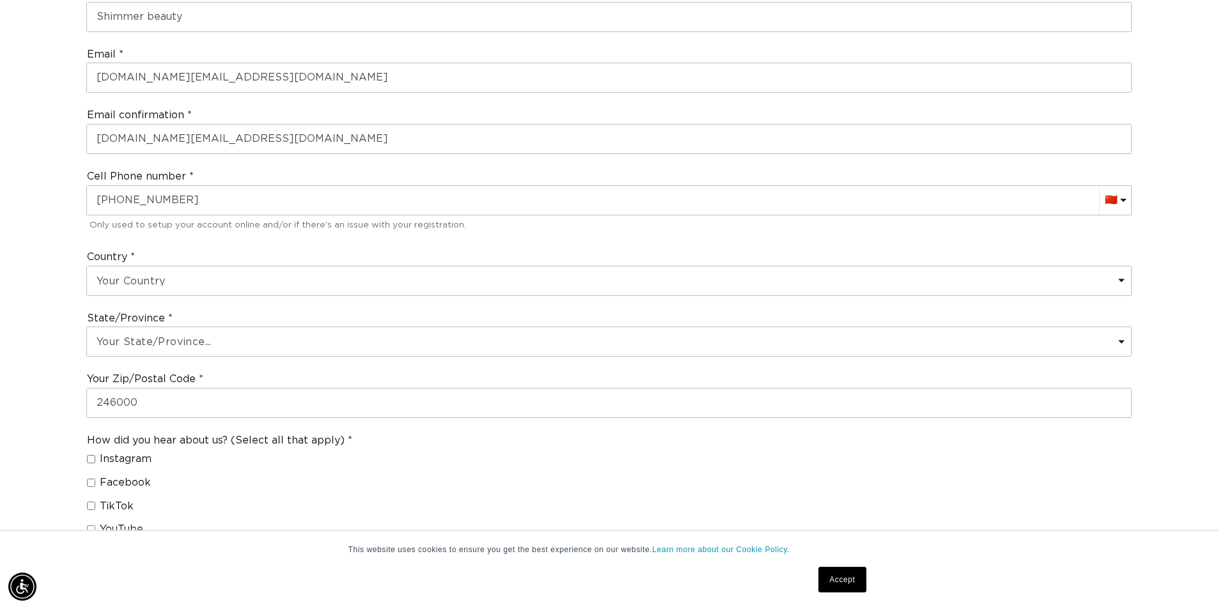
click at [508, 464] on div "How did you hear about us? (Select all that apply) Instagram Facebook TikTok Yo…" at bounding box center [608, 581] width 1055 height 307
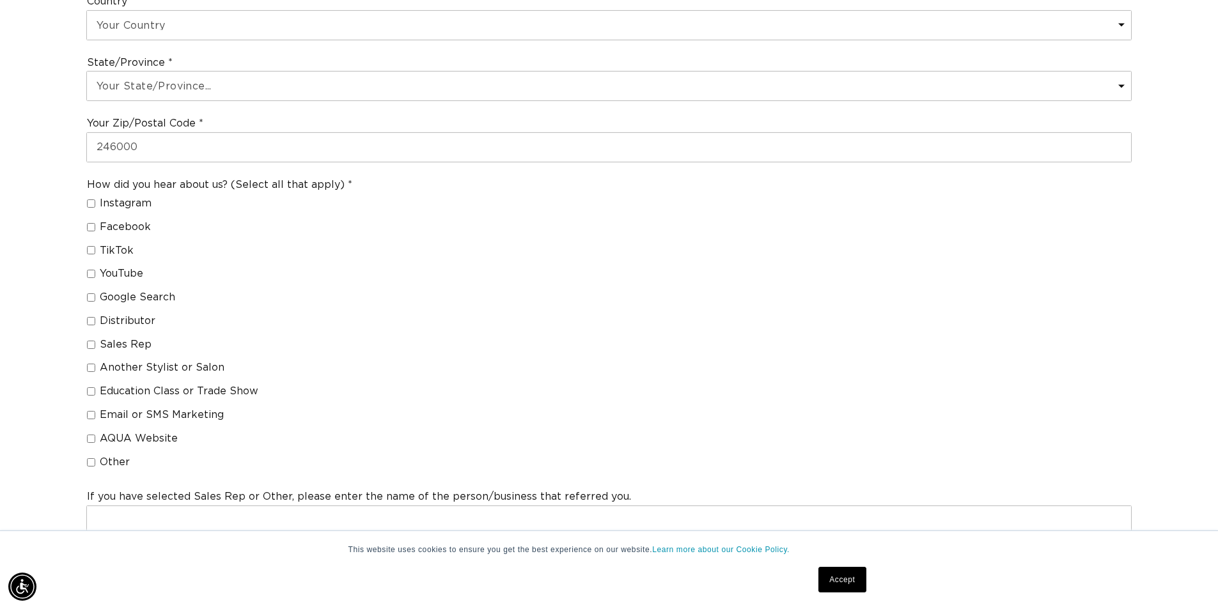
scroll to position [0, 0]
click at [91, 201] on input "Instagram" at bounding box center [91, 203] width 8 height 8
checkbox input "true"
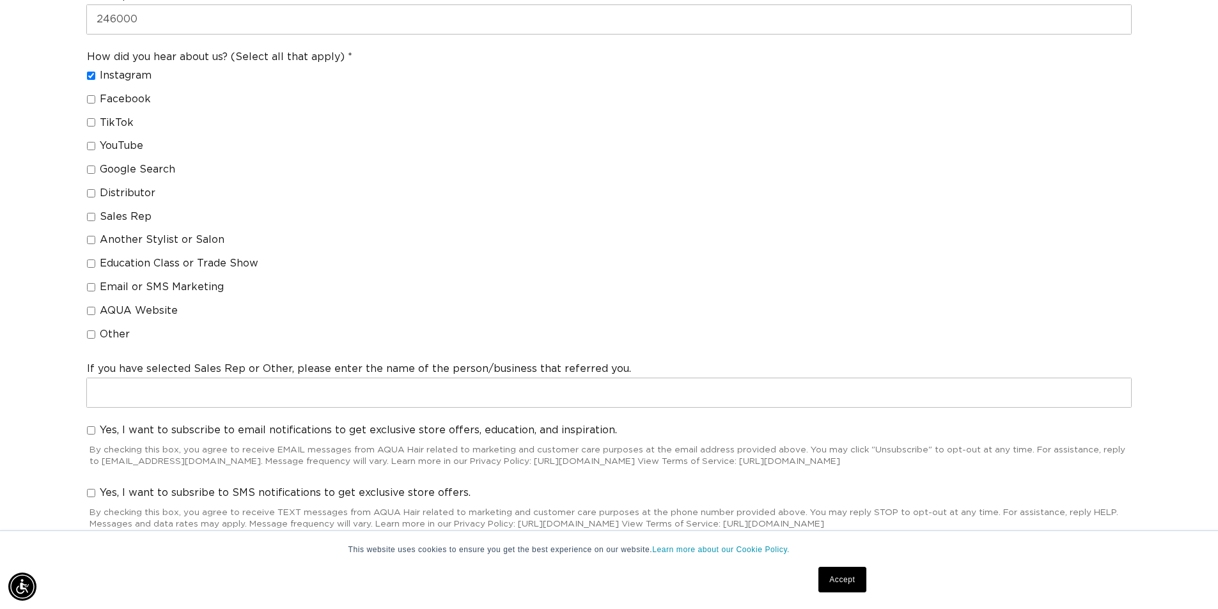
scroll to position [0, 1127]
click at [88, 430] on input "Yes, I want to subscribe to email notifications to get exclusive store offers, …" at bounding box center [91, 430] width 8 height 8
checkbox input "true"
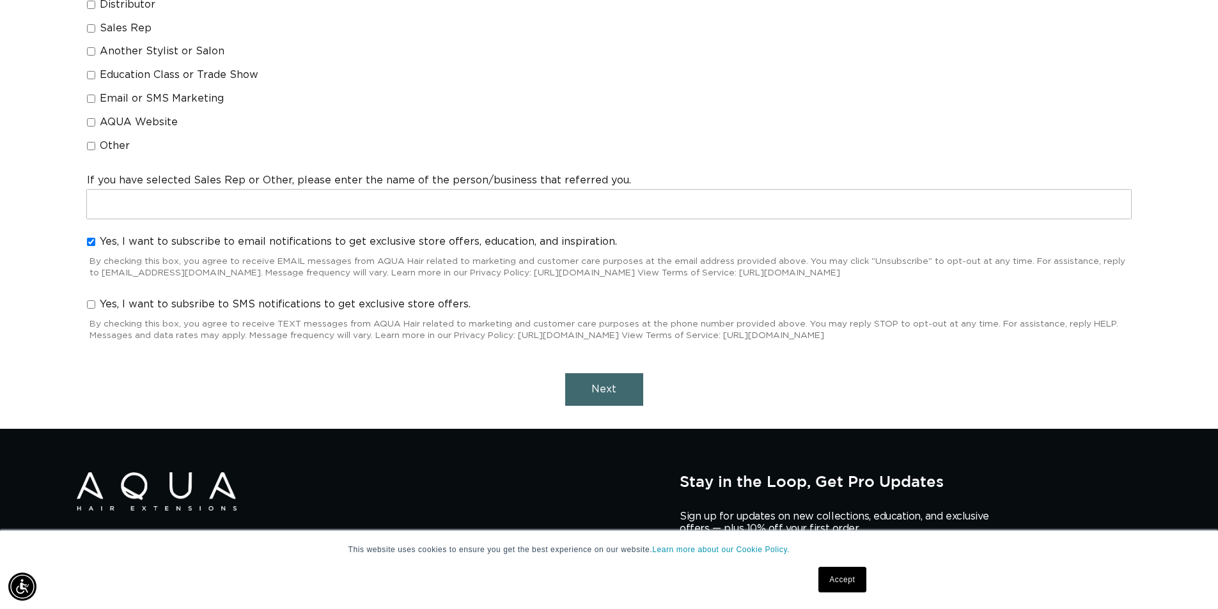
scroll to position [1151, 0]
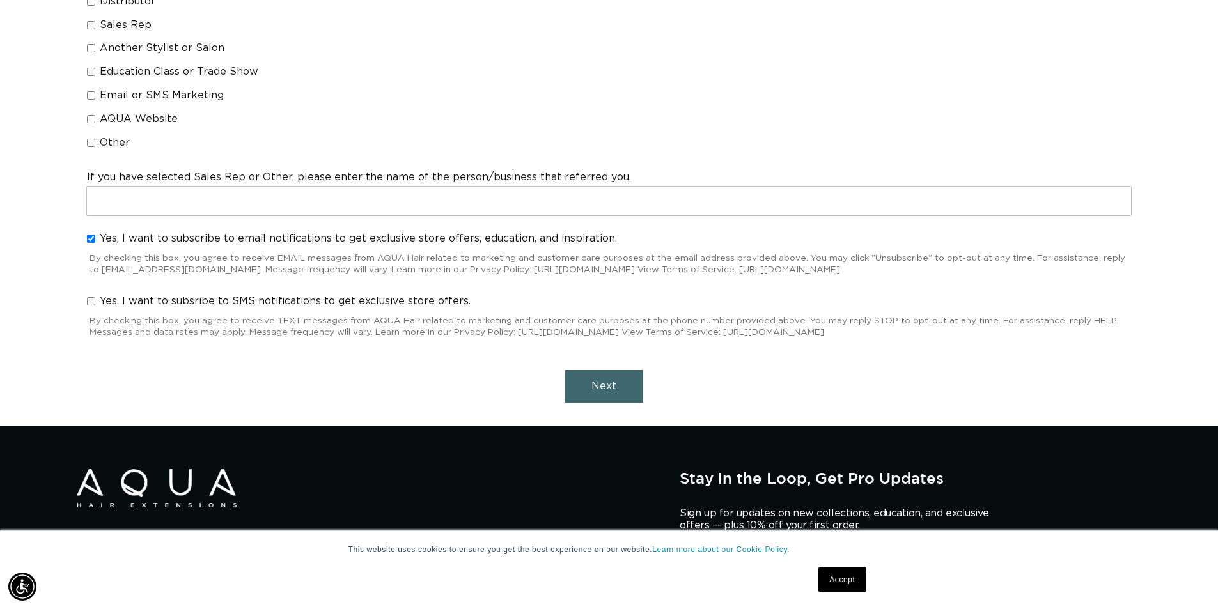
click at [617, 386] on button "Next" at bounding box center [604, 386] width 78 height 33
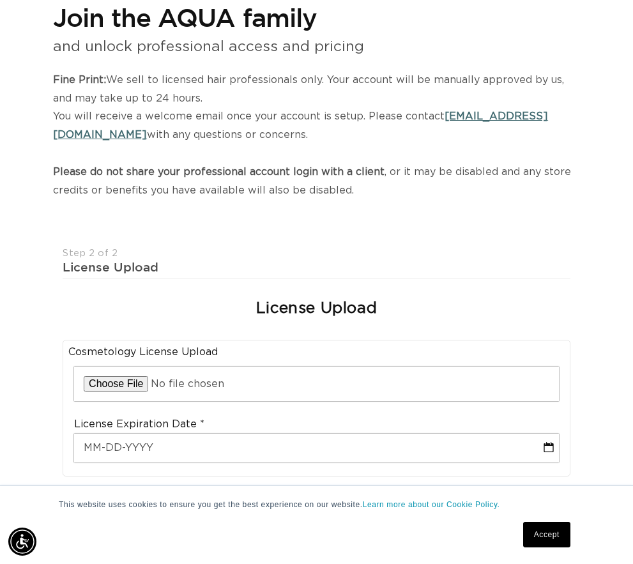
scroll to position [0, 1085]
